Goal: Information Seeking & Learning: Learn about a topic

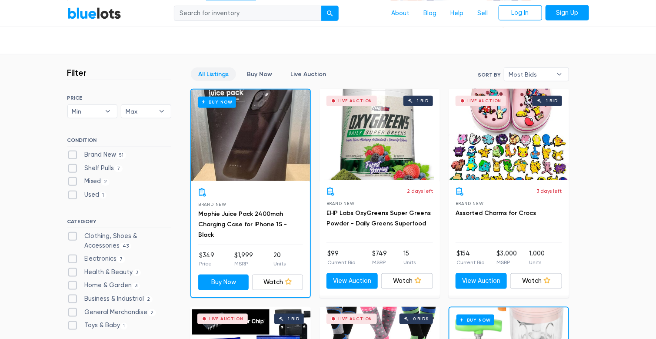
scroll to position [304, 0]
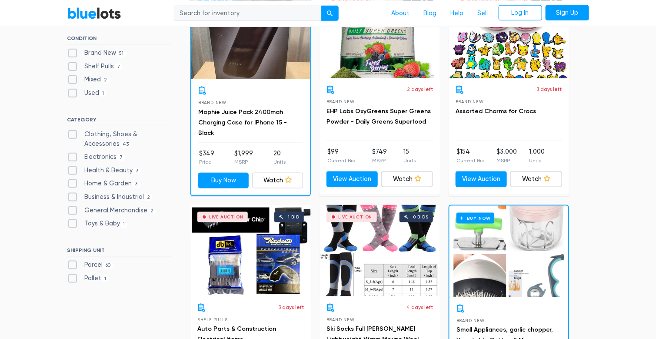
click at [72, 154] on label "Electronics 7" at bounding box center [96, 157] width 58 height 10
click at [72, 154] on input "Electronics 7" at bounding box center [70, 155] width 6 height 6
checkbox input "true"
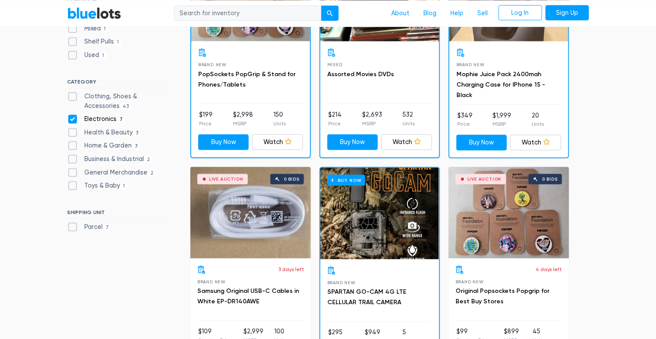
scroll to position [335, 0]
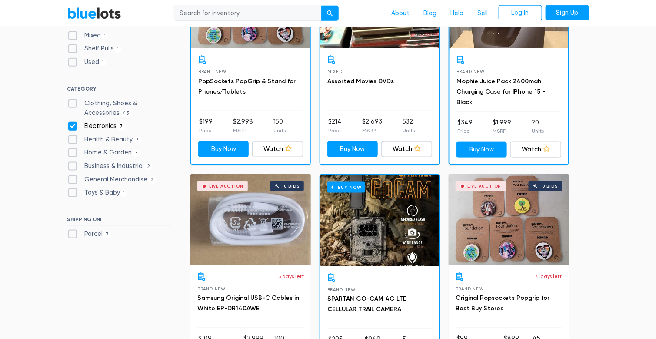
click at [74, 124] on label "Electronics 7" at bounding box center [96, 126] width 58 height 10
click at [73, 124] on input "Electronics 7" at bounding box center [70, 124] width 6 height 6
checkbox input "false"
click at [72, 139] on label "Health & Beauty 3" at bounding box center [104, 140] width 74 height 10
click at [72, 139] on Beauty"] "Health & Beauty 3" at bounding box center [70, 138] width 6 height 6
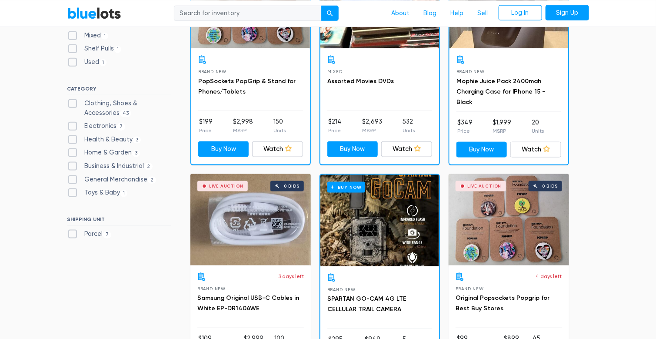
checkbox Beauty"] "true"
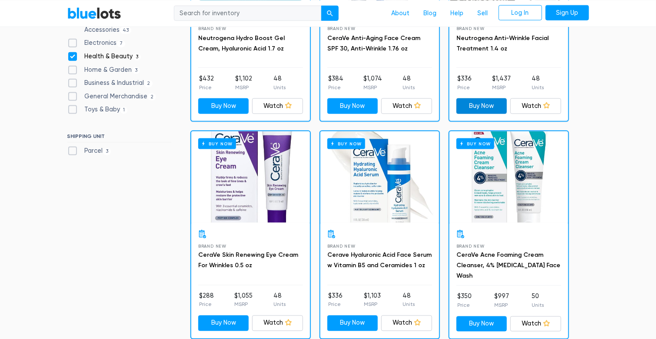
scroll to position [379, 0]
